Goal: Transaction & Acquisition: Download file/media

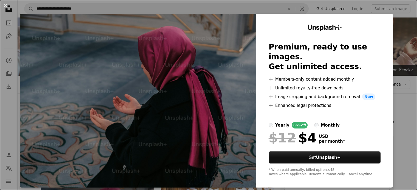
scroll to position [137, 0]
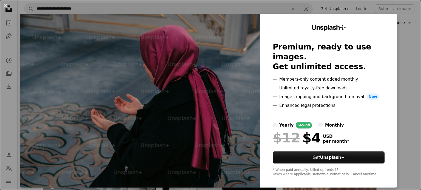
click at [400, 54] on div "An X shape Unsplash+ Premium, ready to use images. Get unlimited access. A plus…" at bounding box center [210, 95] width 421 height 190
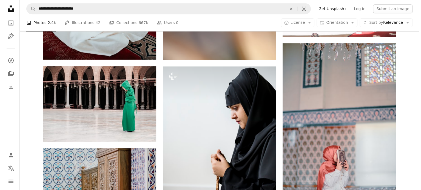
scroll to position [466, 0]
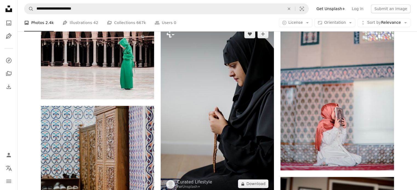
click at [212, 99] on img at bounding box center [217, 109] width 113 height 170
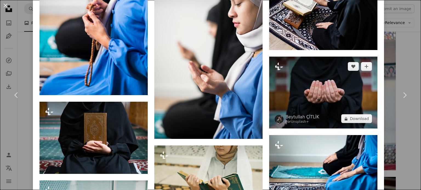
scroll to position [576, 0]
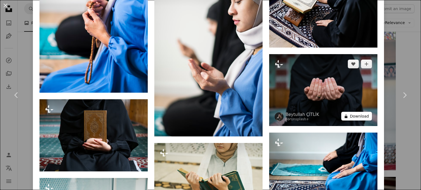
click at [355, 112] on button "A lock Download" at bounding box center [356, 116] width 31 height 9
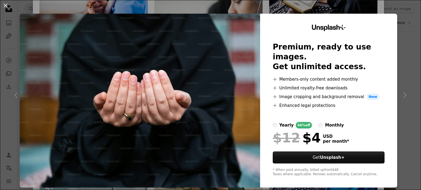
click at [401, 138] on div "An X shape Unsplash+ Premium, ready to use images. Get unlimited access. A plus…" at bounding box center [210, 95] width 421 height 190
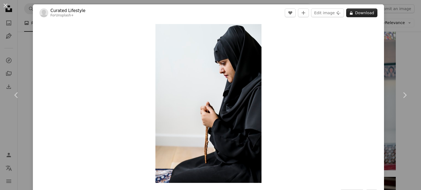
click at [355, 13] on button "A lock Download" at bounding box center [361, 12] width 31 height 9
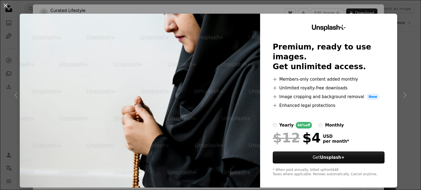
click at [233, 98] on img at bounding box center [140, 101] width 240 height 174
click at [412, 72] on div "An X shape Unsplash+ Premium, ready to use images. Get unlimited access. A plus…" at bounding box center [210, 95] width 421 height 190
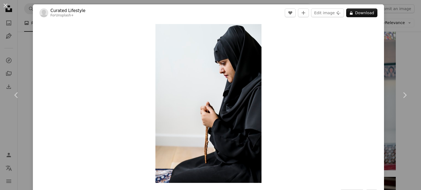
click at [395, 49] on div "An X shape Chevron left Chevron right Curated Lifestyle For Unsplash+ A heart A…" at bounding box center [210, 95] width 421 height 190
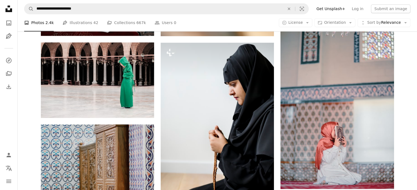
scroll to position [493, 0]
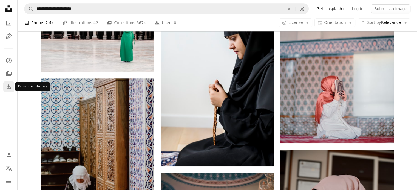
click at [8, 87] on icon "Download History" at bounding box center [9, 87] width 4 height 4
click at [8, 73] on icon "A stack of folders" at bounding box center [8, 73] width 7 height 7
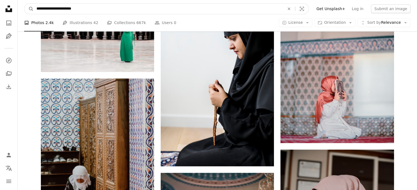
click at [143, 9] on input "**********" at bounding box center [158, 9] width 249 height 10
type input "**********"
click button "A magnifying glass" at bounding box center [28, 9] width 9 height 10
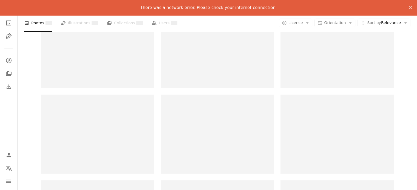
scroll to position [219, 0]
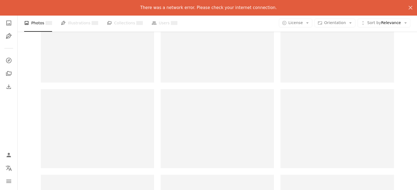
click at [305, 76] on div at bounding box center [336, 43] width 113 height 79
